Goal: Transaction & Acquisition: Purchase product/service

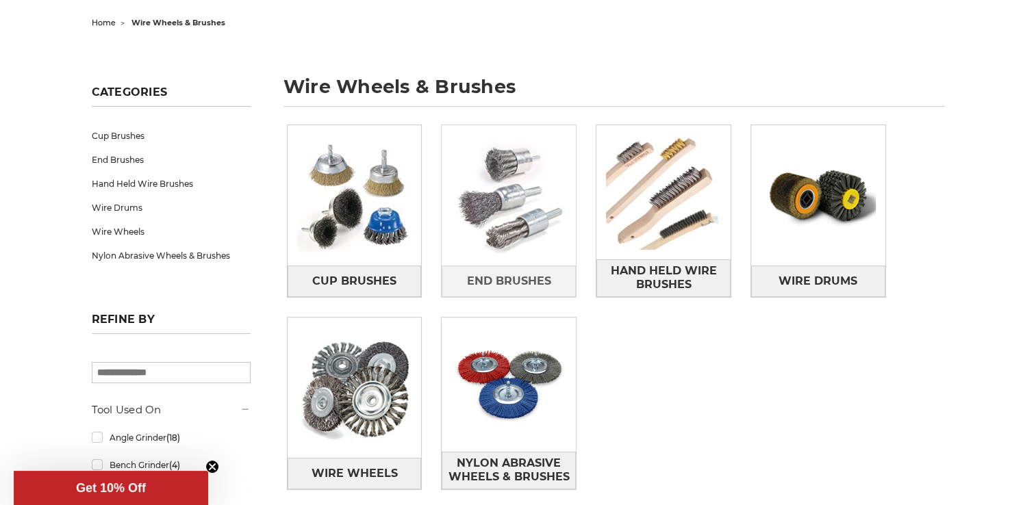
click at [503, 180] on img at bounding box center [509, 196] width 134 height 134
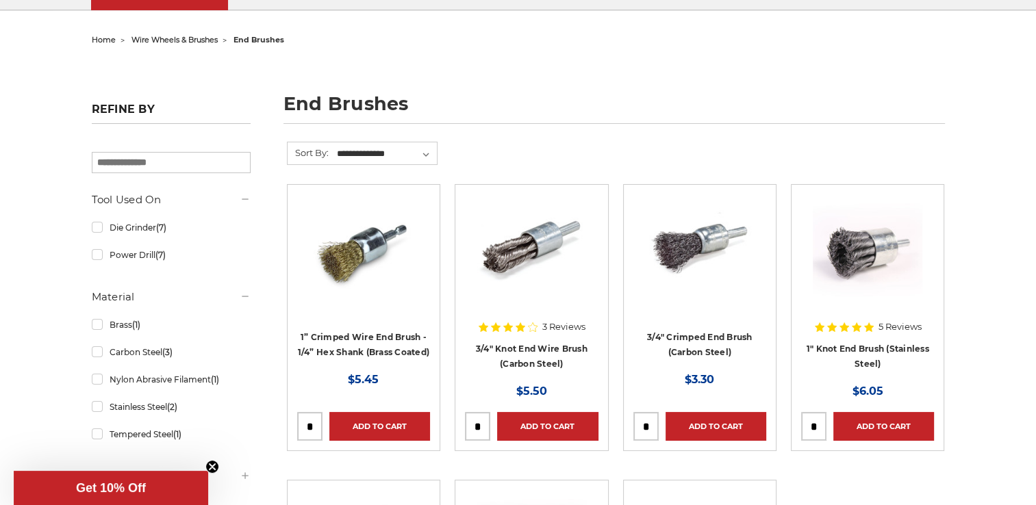
scroll to position [137, 0]
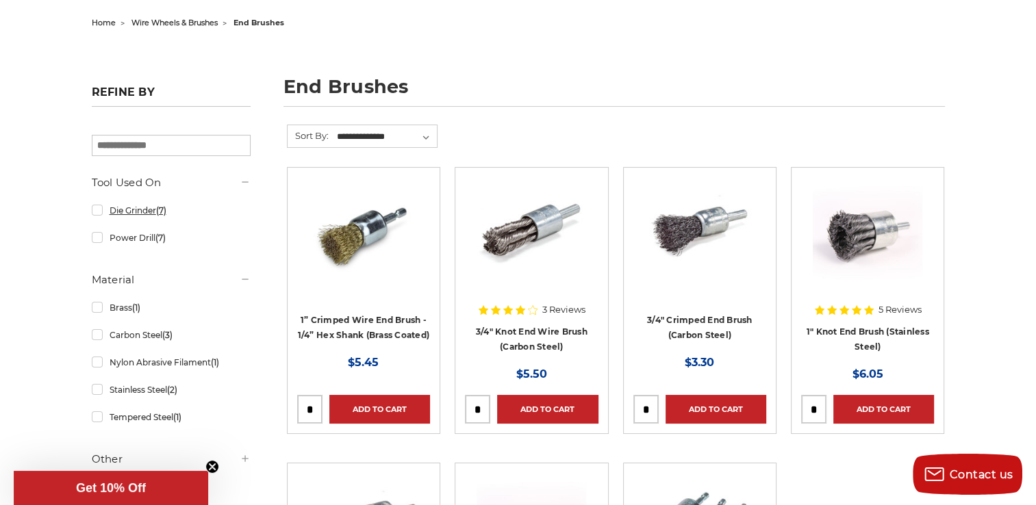
click at [170, 212] on link "Die Grinder (7)" at bounding box center [171, 211] width 159 height 24
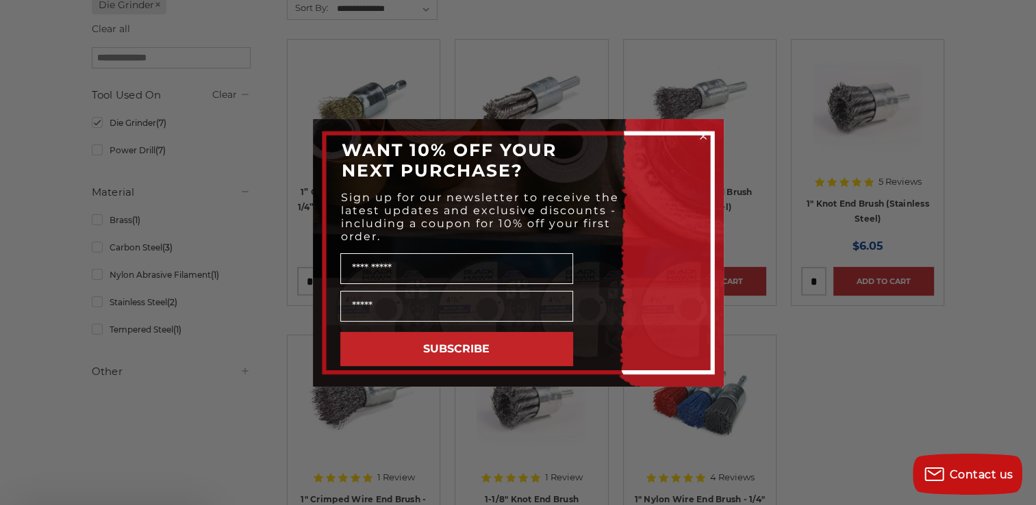
scroll to position [342, 0]
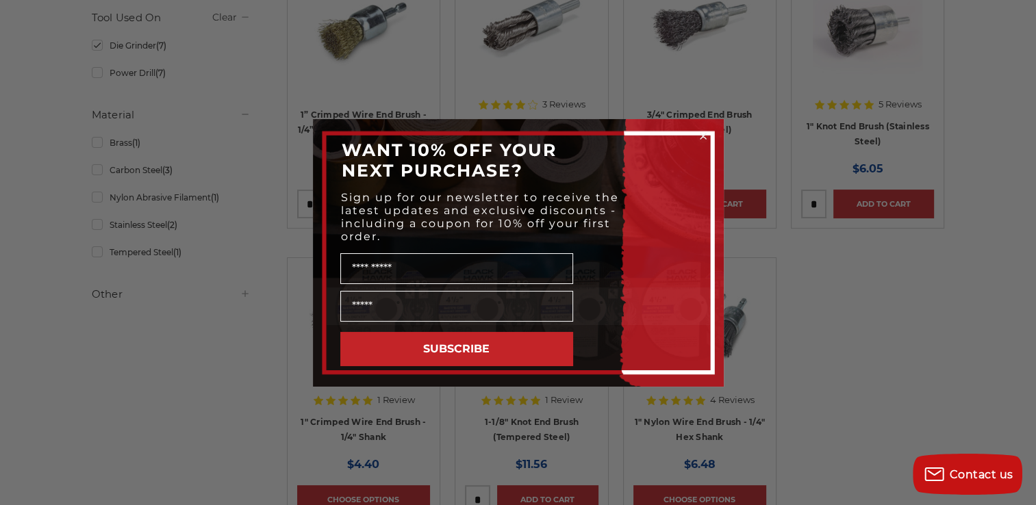
click at [701, 138] on circle "Close dialog" at bounding box center [702, 135] width 13 height 13
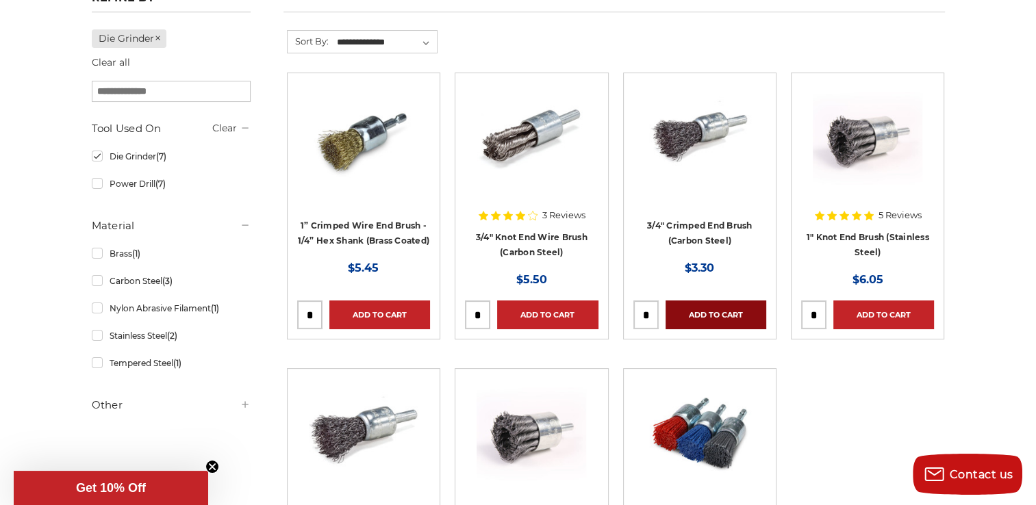
scroll to position [205, 0]
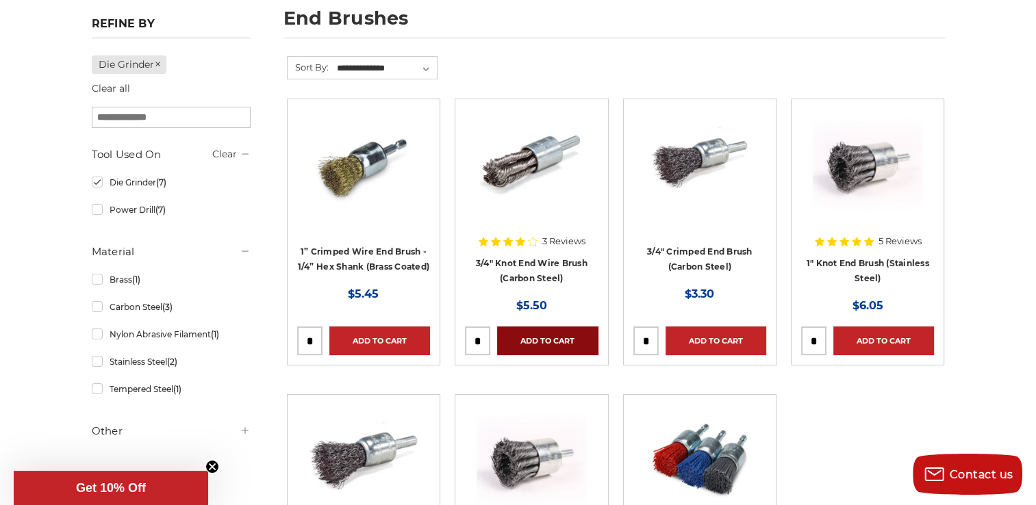
click at [536, 337] on link "Add to Cart" at bounding box center [547, 341] width 101 height 29
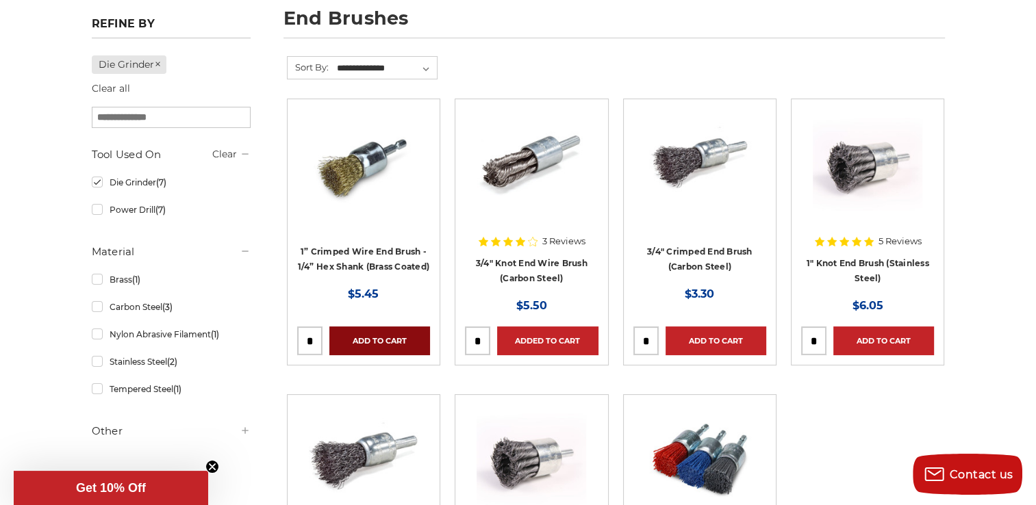
click at [375, 340] on link "Add to Cart" at bounding box center [379, 341] width 101 height 29
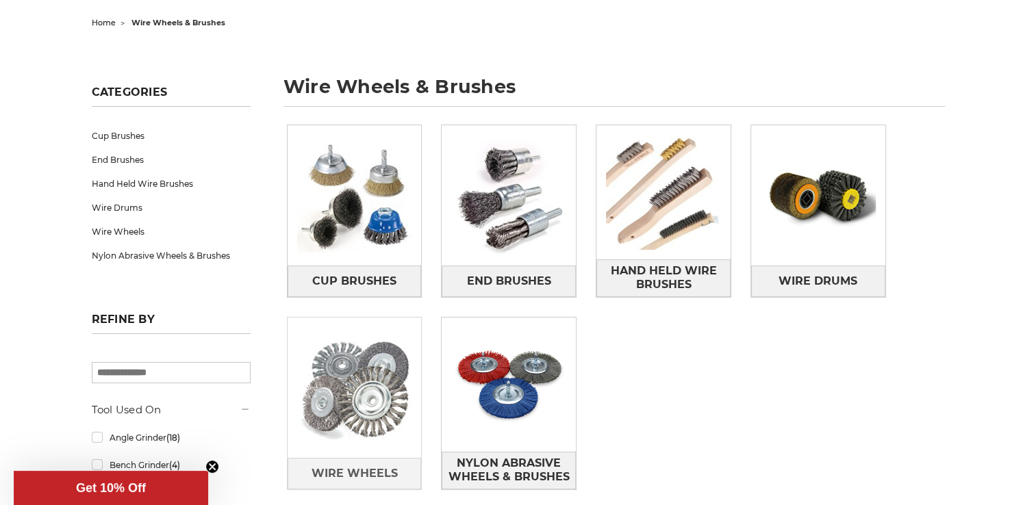
click at [343, 406] on img at bounding box center [355, 388] width 134 height 134
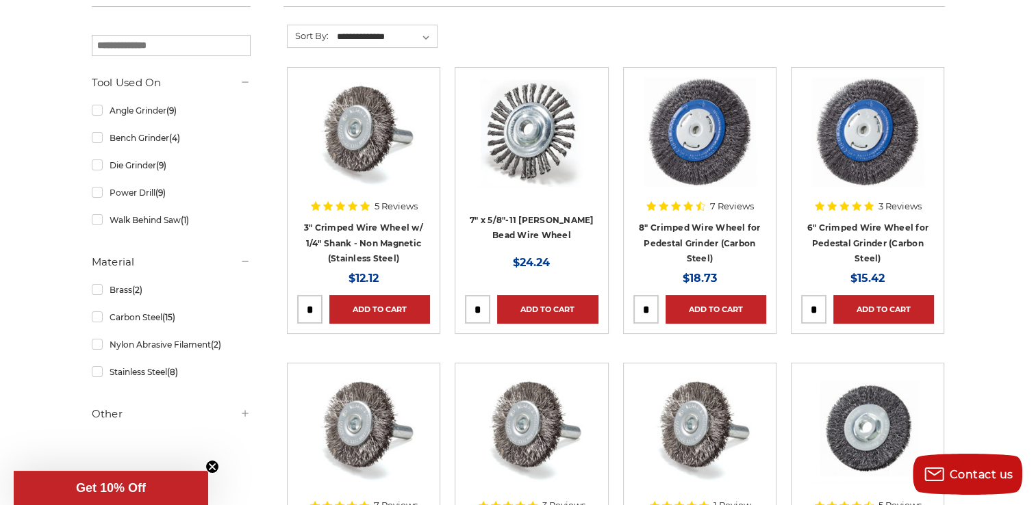
scroll to position [205, 0]
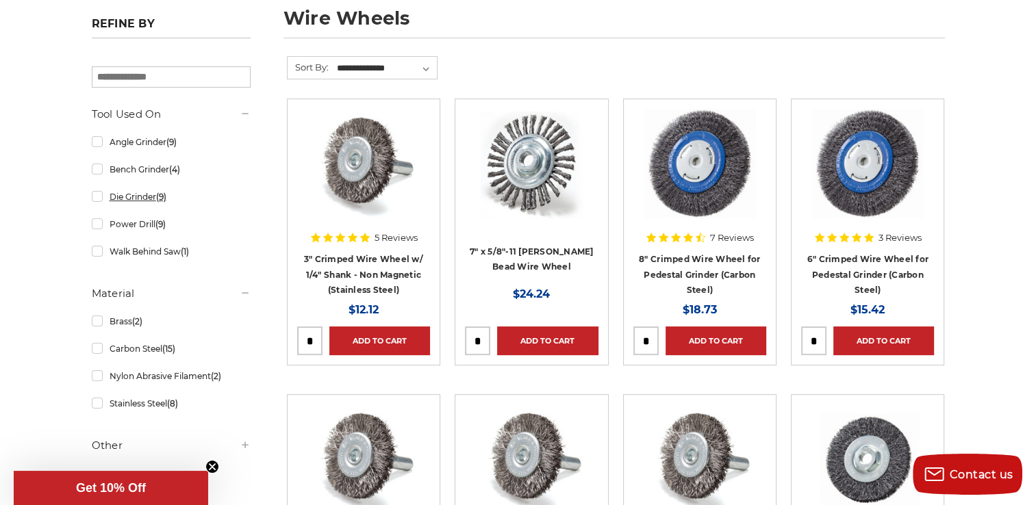
click at [96, 199] on link "Die Grinder (9)" at bounding box center [171, 197] width 159 height 24
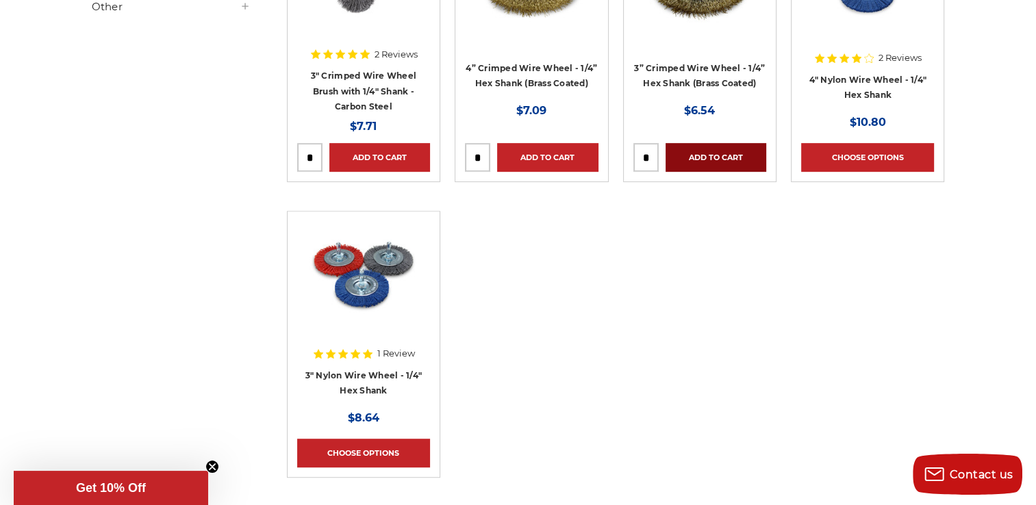
scroll to position [616, 0]
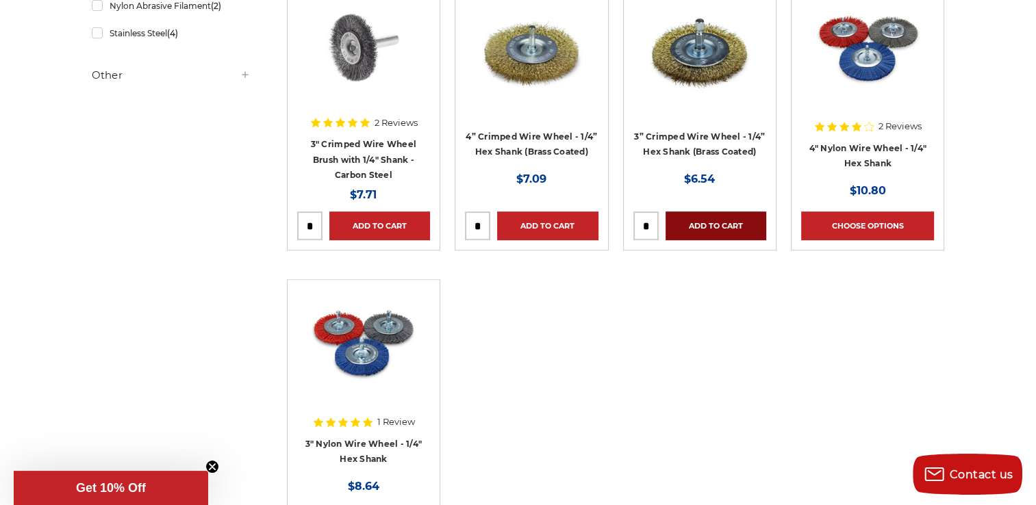
click at [705, 216] on link "Add to Cart" at bounding box center [716, 226] width 101 height 29
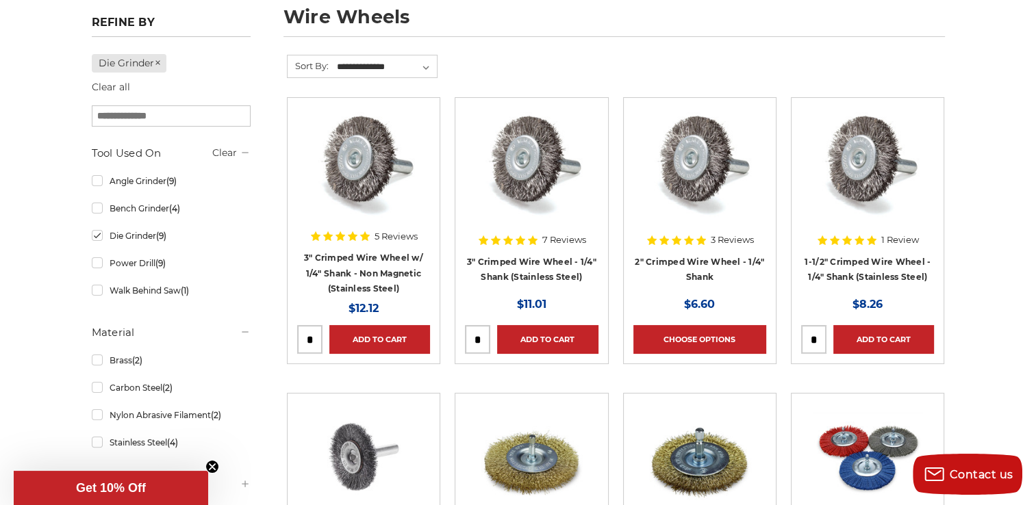
scroll to position [205, 0]
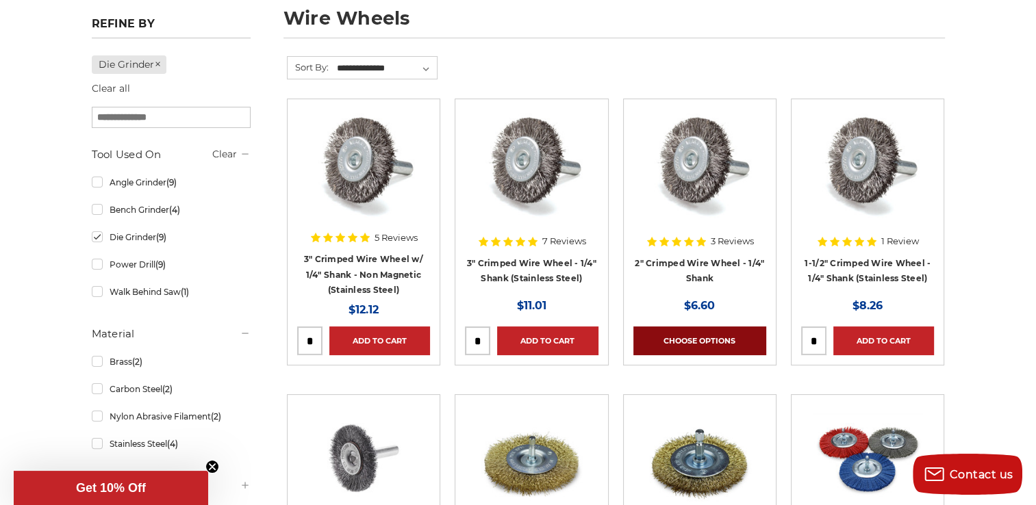
click at [687, 344] on link "Choose Options" at bounding box center [699, 341] width 133 height 29
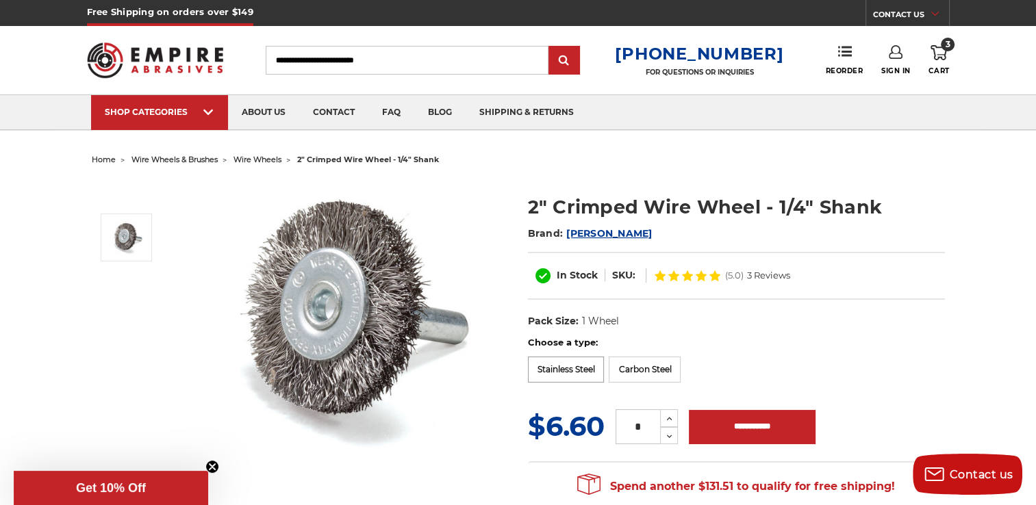
click at [578, 369] on label "Stainless Steel" at bounding box center [566, 370] width 77 height 26
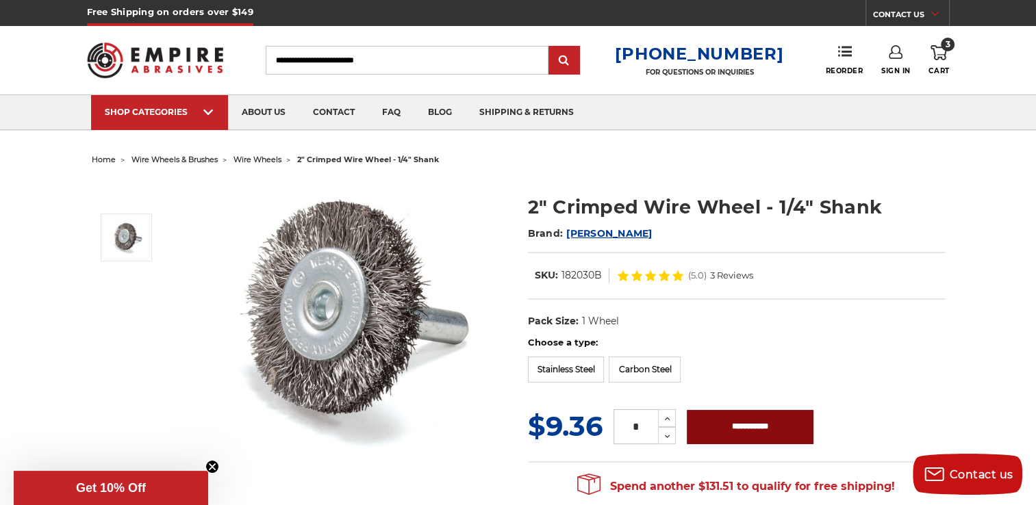
click at [771, 430] on input "**********" at bounding box center [750, 427] width 127 height 34
type input "**********"
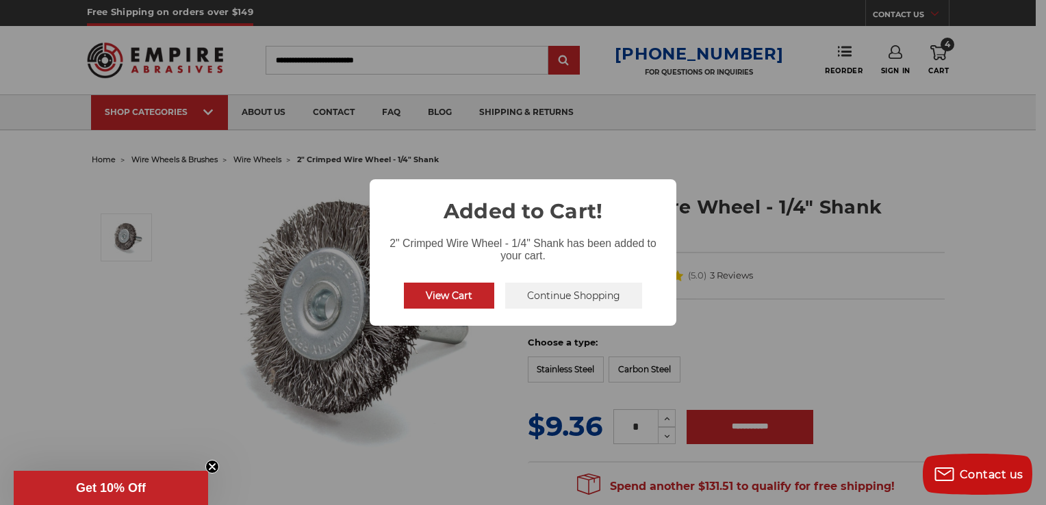
click at [459, 292] on button "View Cart" at bounding box center [449, 296] width 90 height 26
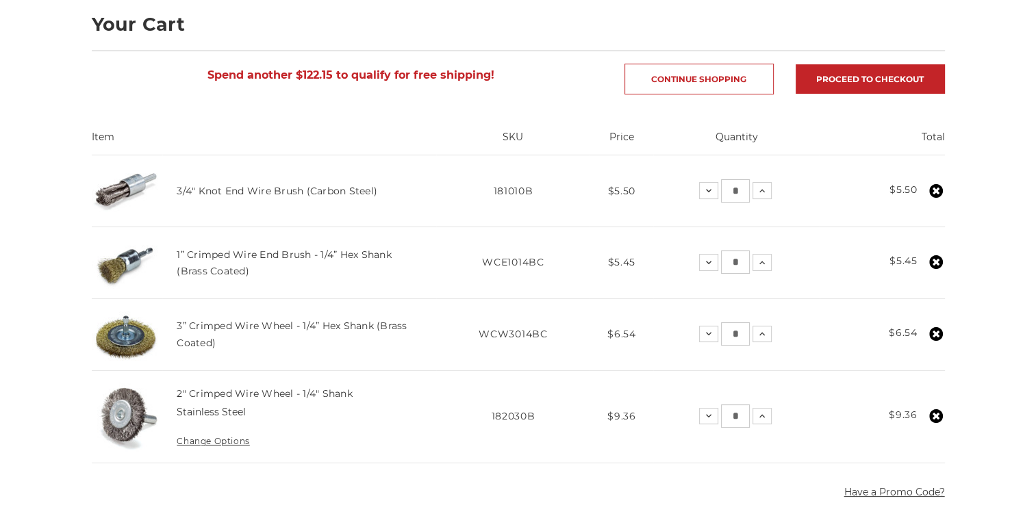
scroll to position [205, 0]
